Goal: Task Accomplishment & Management: Use online tool/utility

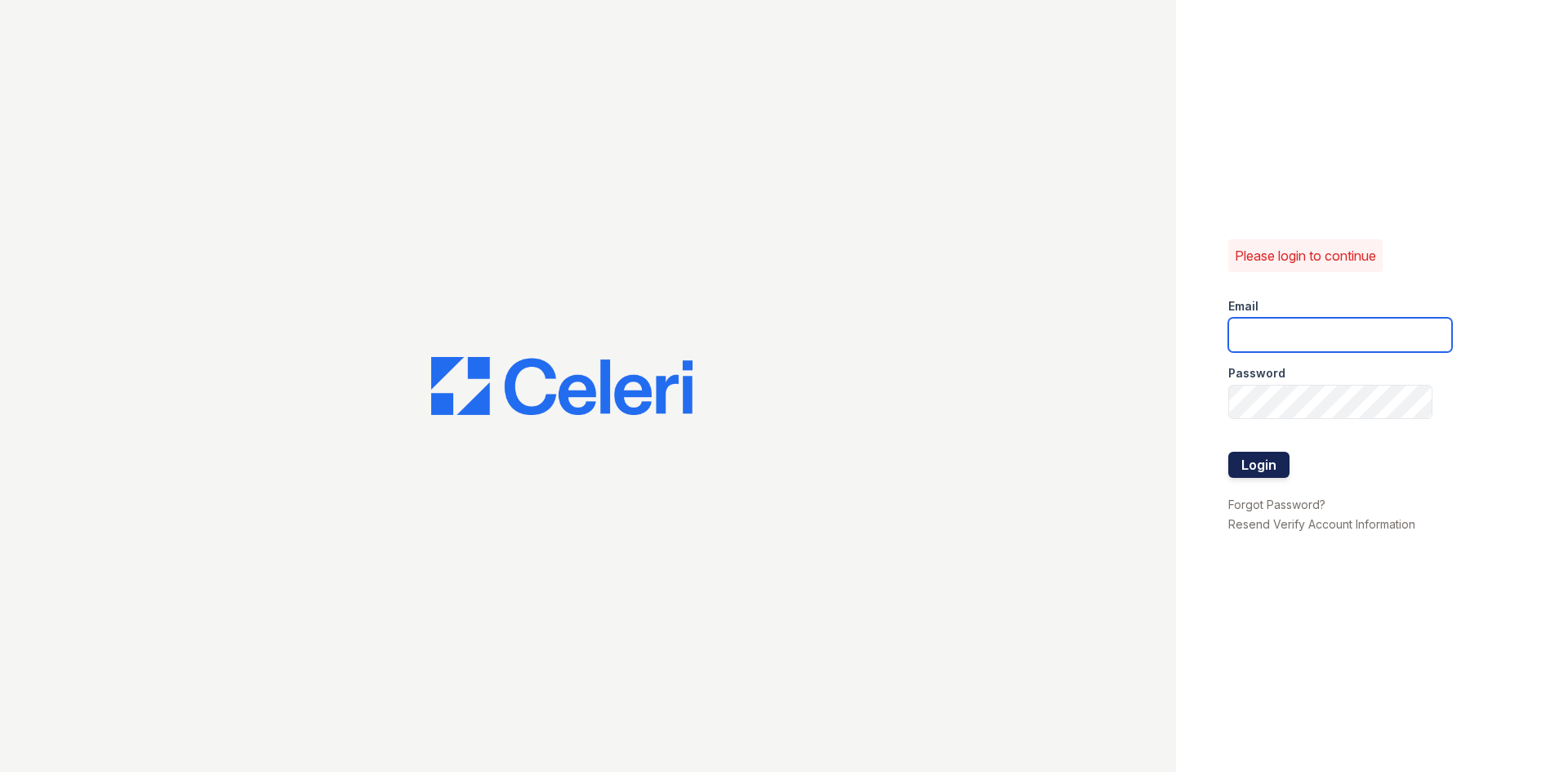
type input "[EMAIL_ADDRESS][DOMAIN_NAME]"
click at [1251, 465] on button "Login" at bounding box center [1259, 465] width 62 height 26
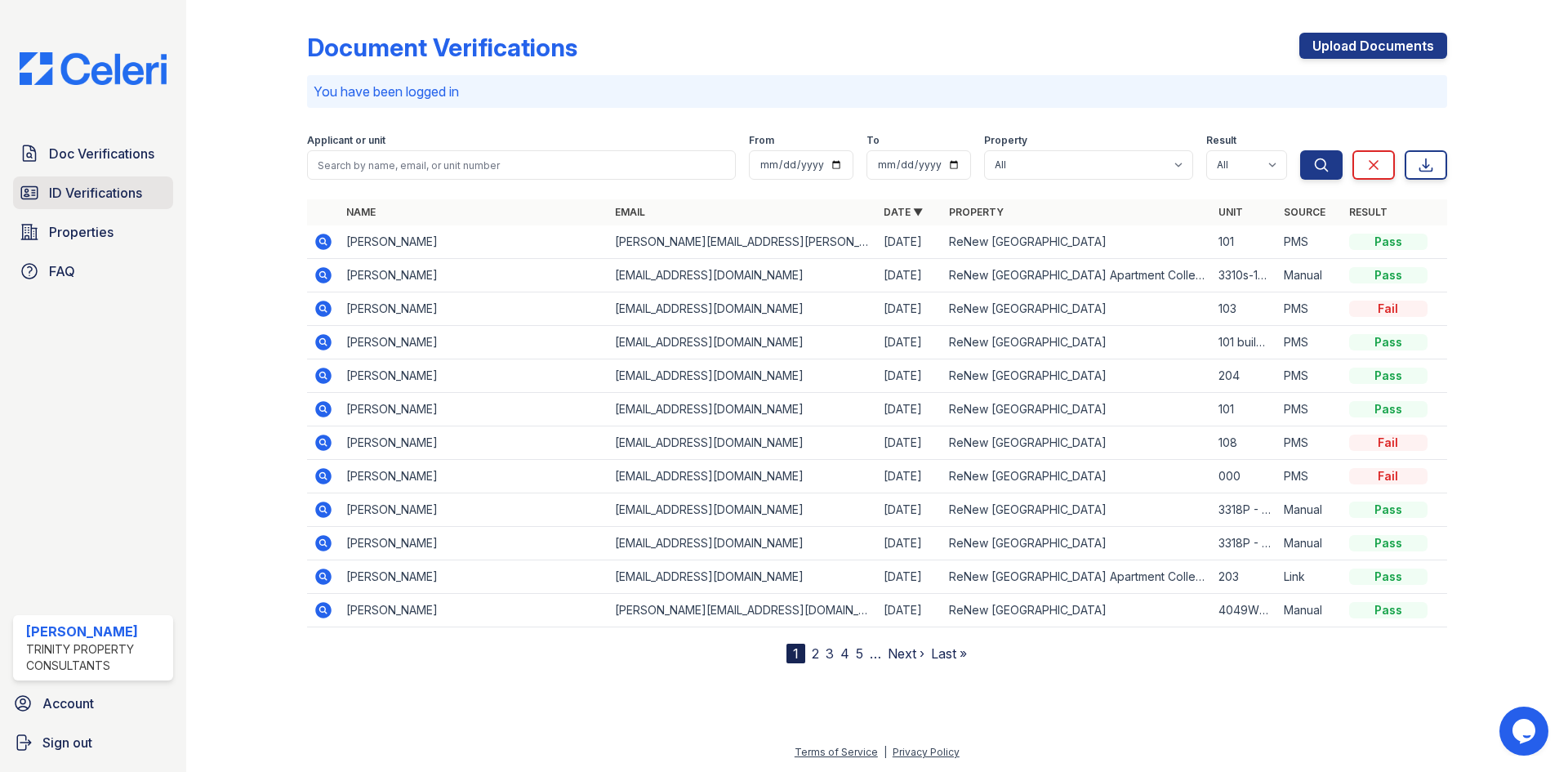
click at [90, 182] on link "ID Verifications" at bounding box center [92, 193] width 160 height 33
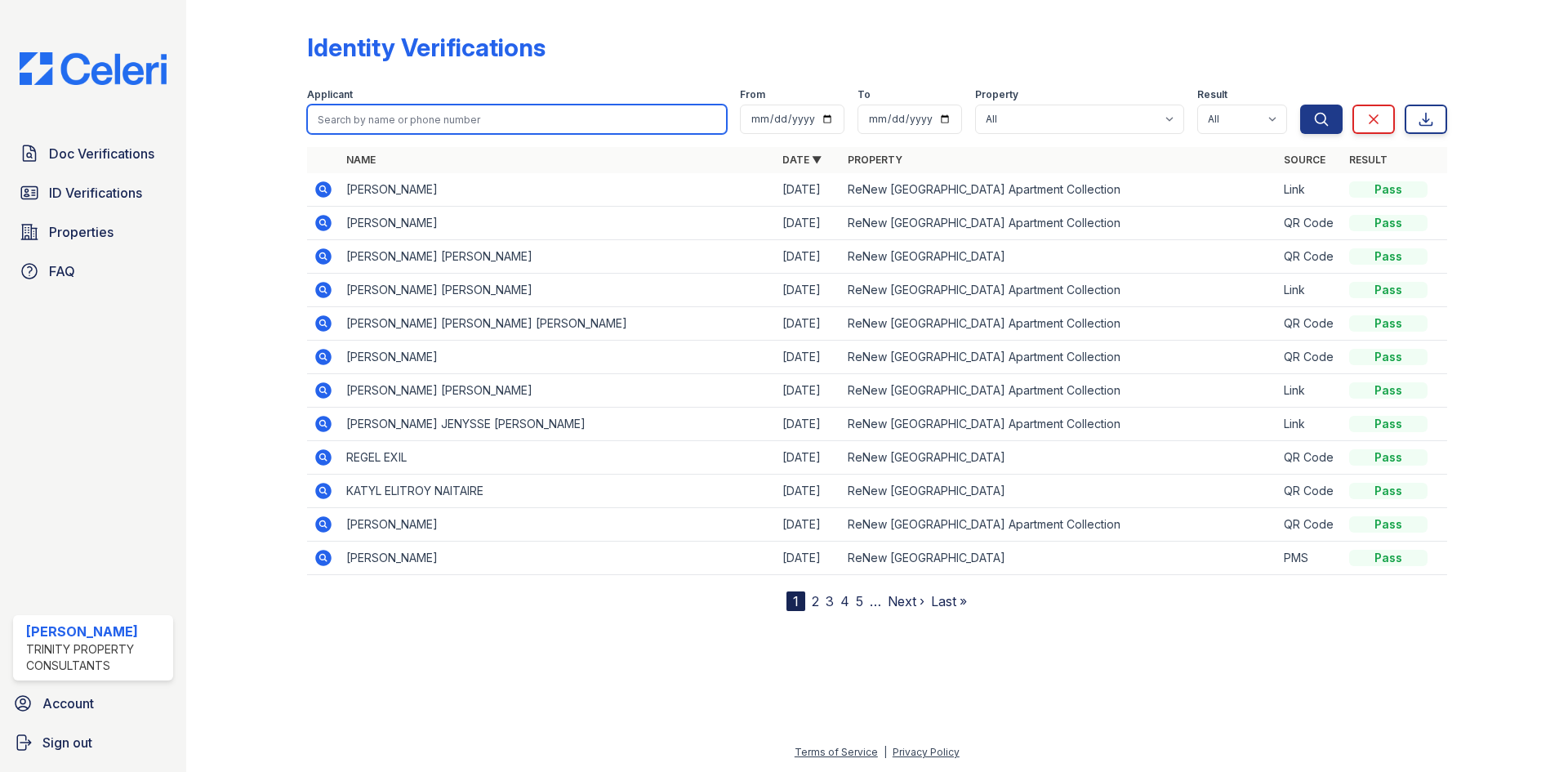
click at [431, 132] on input "search" at bounding box center [516, 119] width 419 height 29
click at [247, 372] on div at bounding box center [259, 308] width 95 height 604
